Goal: Find specific page/section: Find specific page/section

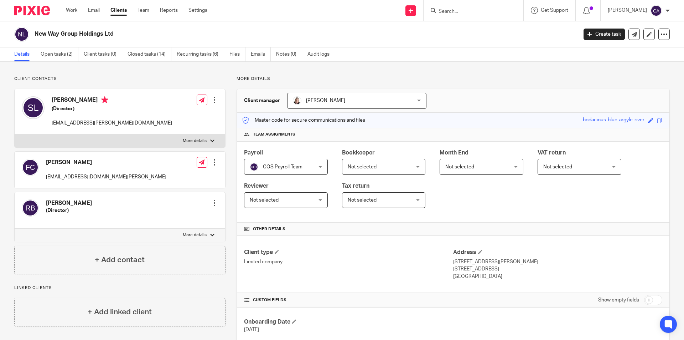
click at [456, 10] on input "Search" at bounding box center [470, 12] width 64 height 6
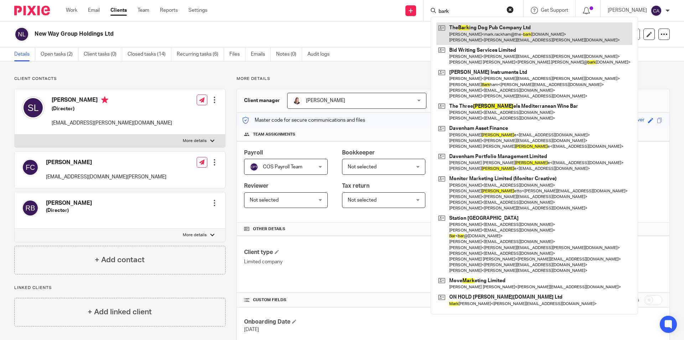
type input "bark"
click at [508, 32] on link at bounding box center [535, 33] width 196 height 22
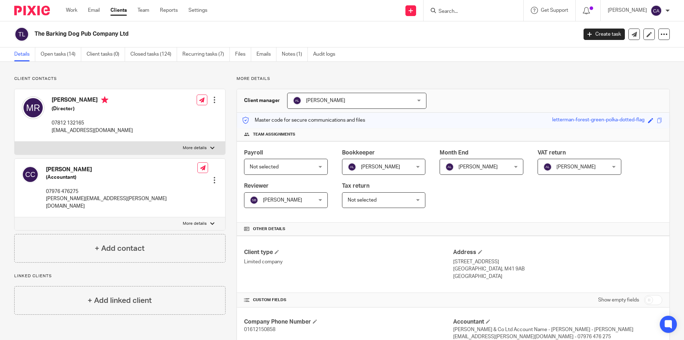
click at [651, 298] on input "checkbox" at bounding box center [653, 300] width 18 height 10
checkbox input "true"
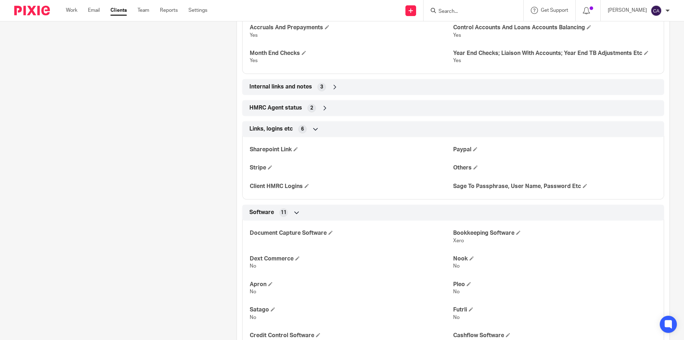
scroll to position [1355, 0]
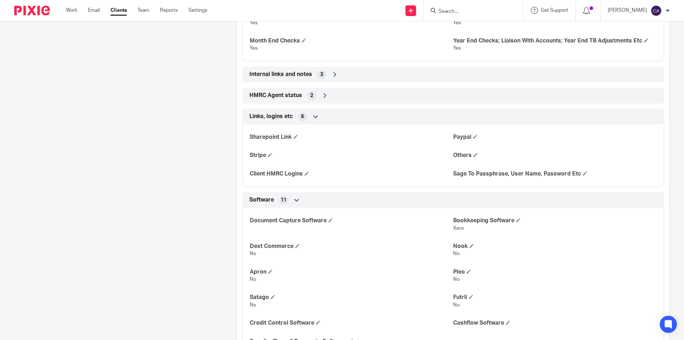
click at [322, 92] on icon at bounding box center [325, 95] width 7 height 7
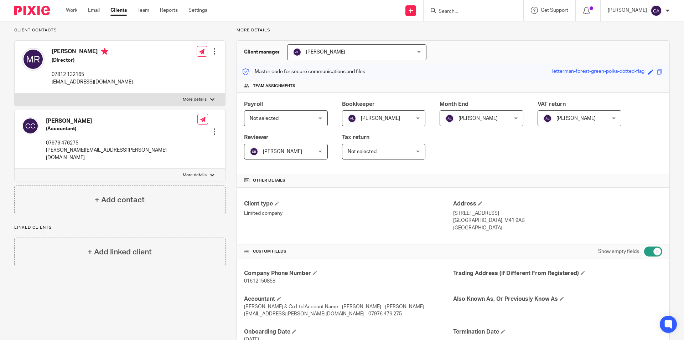
scroll to position [0, 0]
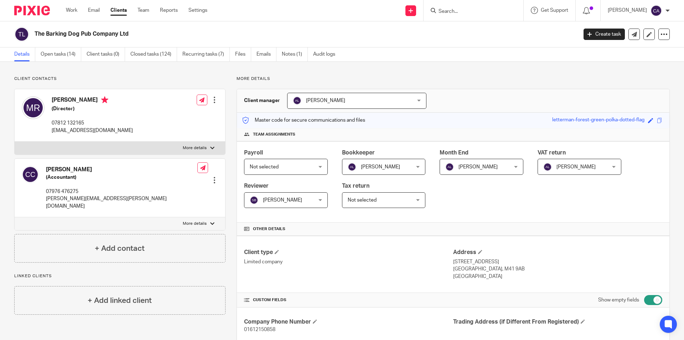
click at [459, 14] on input "Search" at bounding box center [470, 12] width 64 height 6
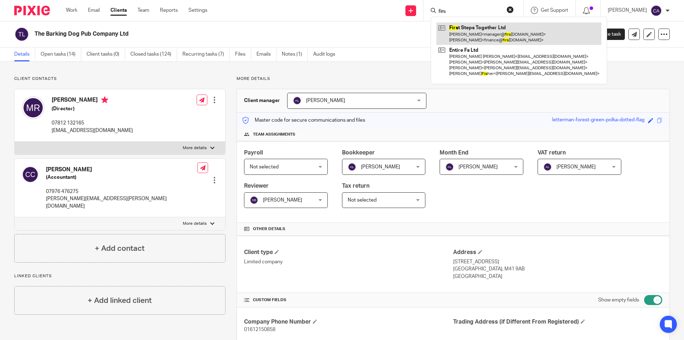
type input "firs"
click at [482, 42] on link at bounding box center [519, 33] width 165 height 22
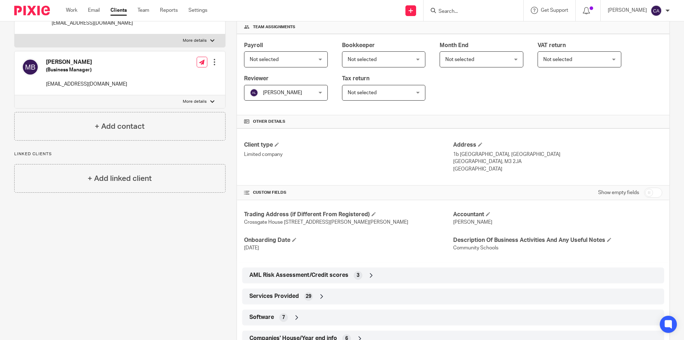
scroll to position [134, 0]
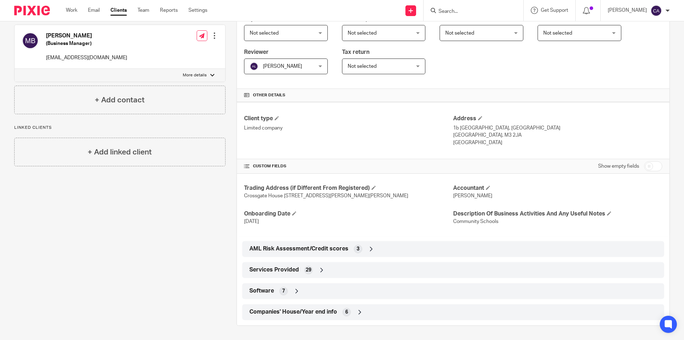
click at [313, 270] on div "Services Provided 29" at bounding box center [453, 270] width 411 height 12
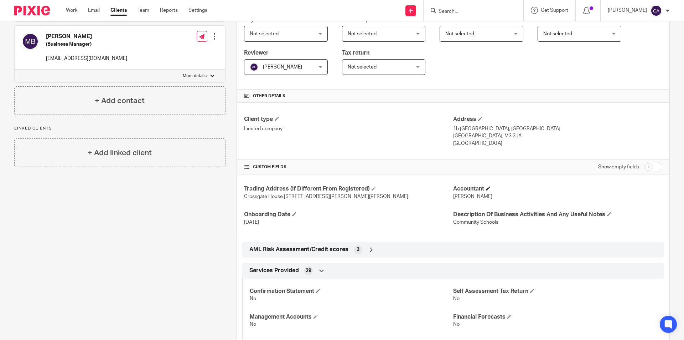
scroll to position [0, 0]
